Goal: Transaction & Acquisition: Purchase product/service

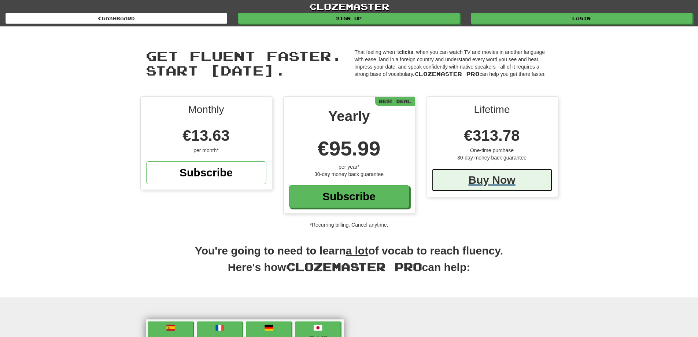
click at [490, 181] on div "Buy Now" at bounding box center [492, 179] width 120 height 23
